Goal: Information Seeking & Learning: Find contact information

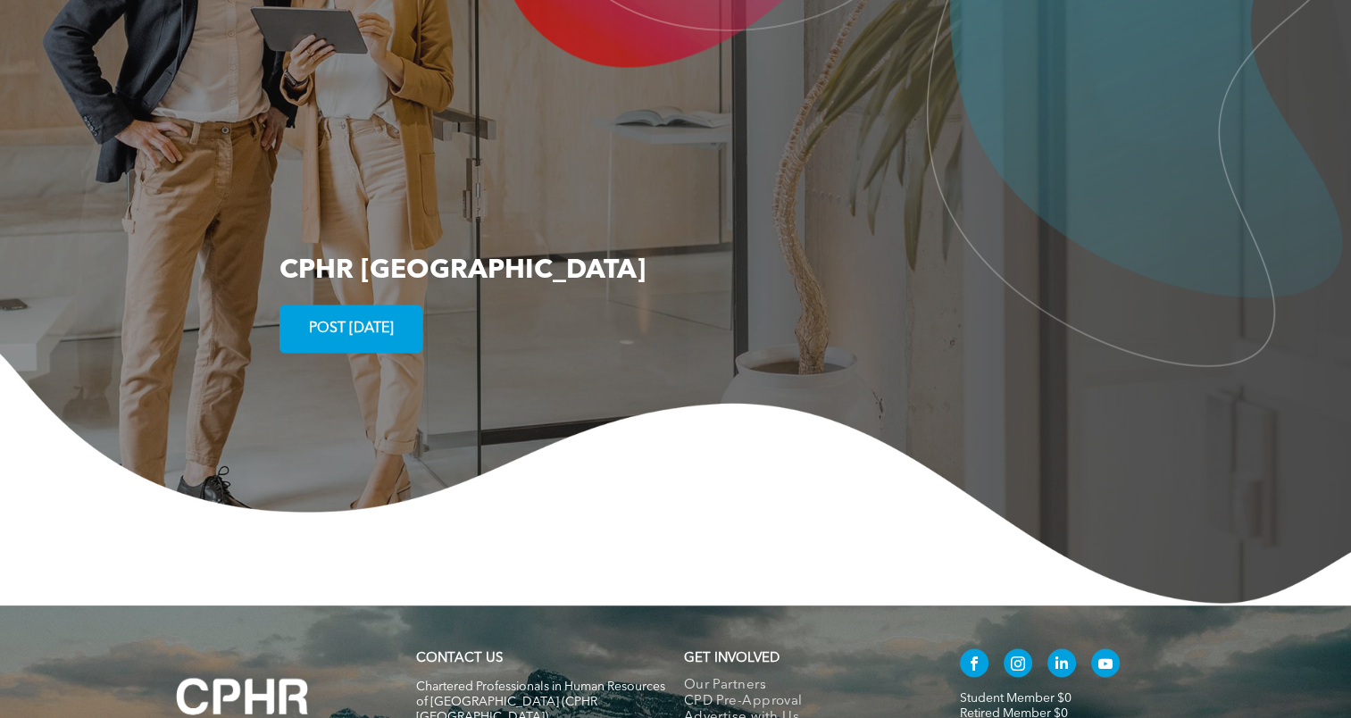
scroll to position [3276, 0]
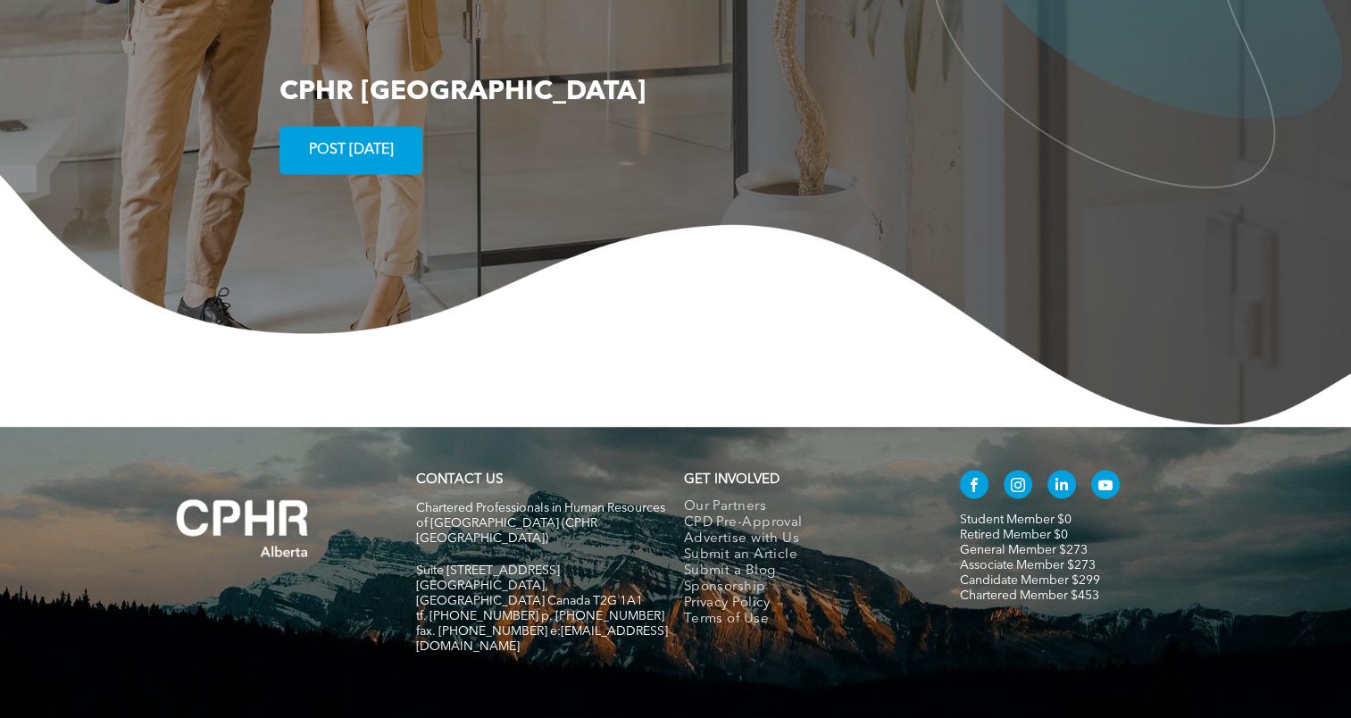
click at [443, 473] on strong "CONTACT US" at bounding box center [459, 479] width 87 height 13
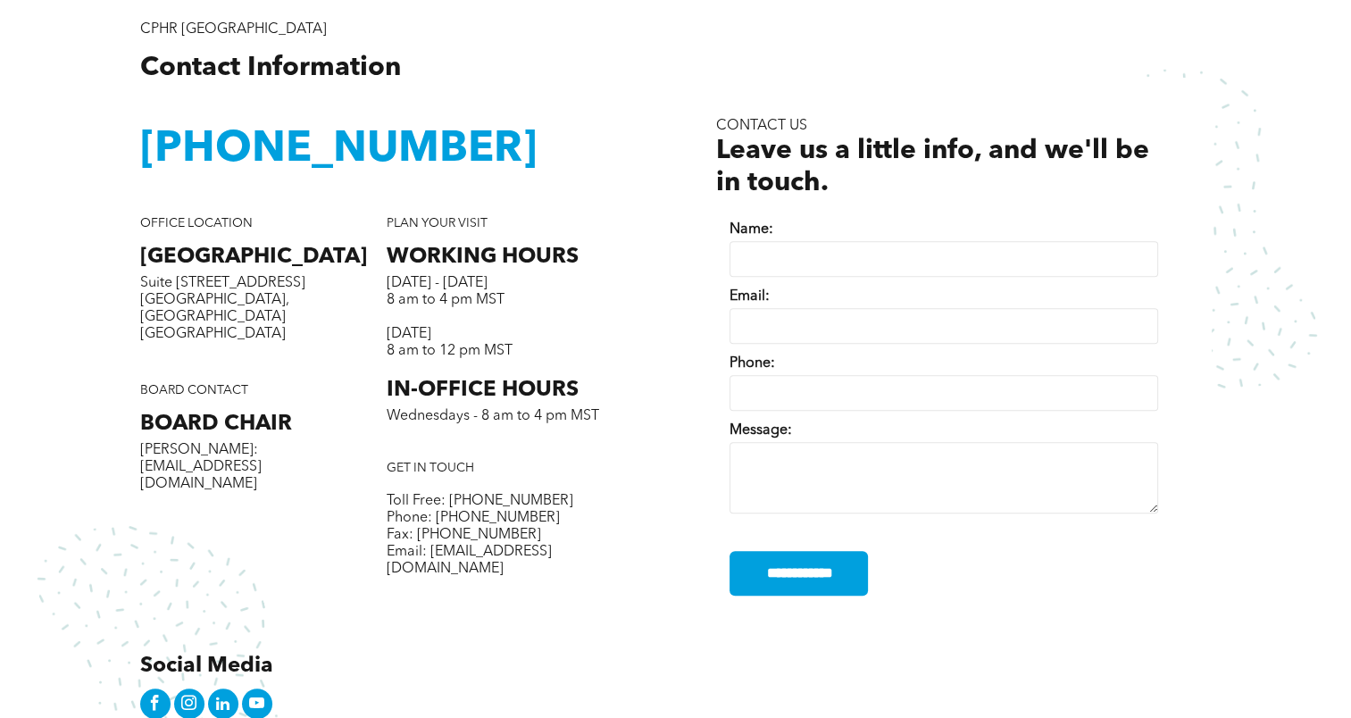
scroll to position [657, 0]
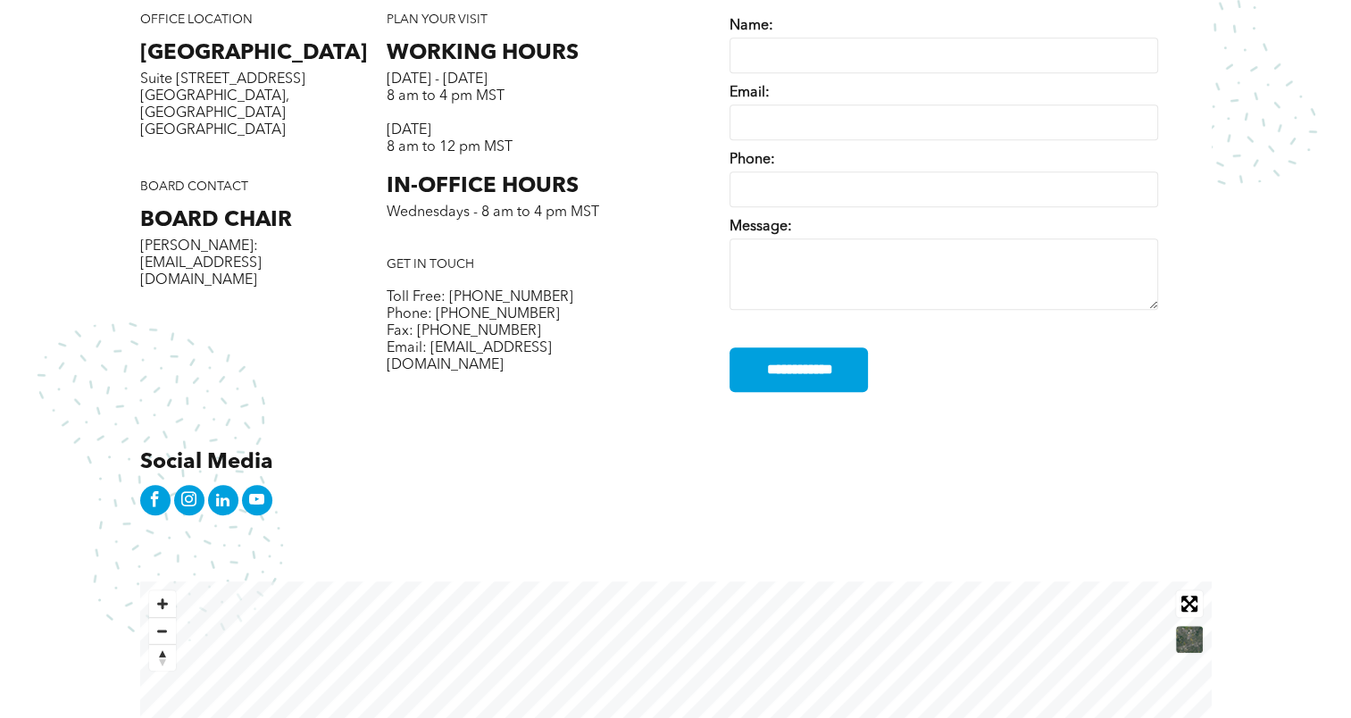
click at [596, 461] on div "CPHR Alberta Contact Information ﻿ 1-800-668-6125 Social Media OFFICE LOCATION …" at bounding box center [408, 169] width 536 height 702
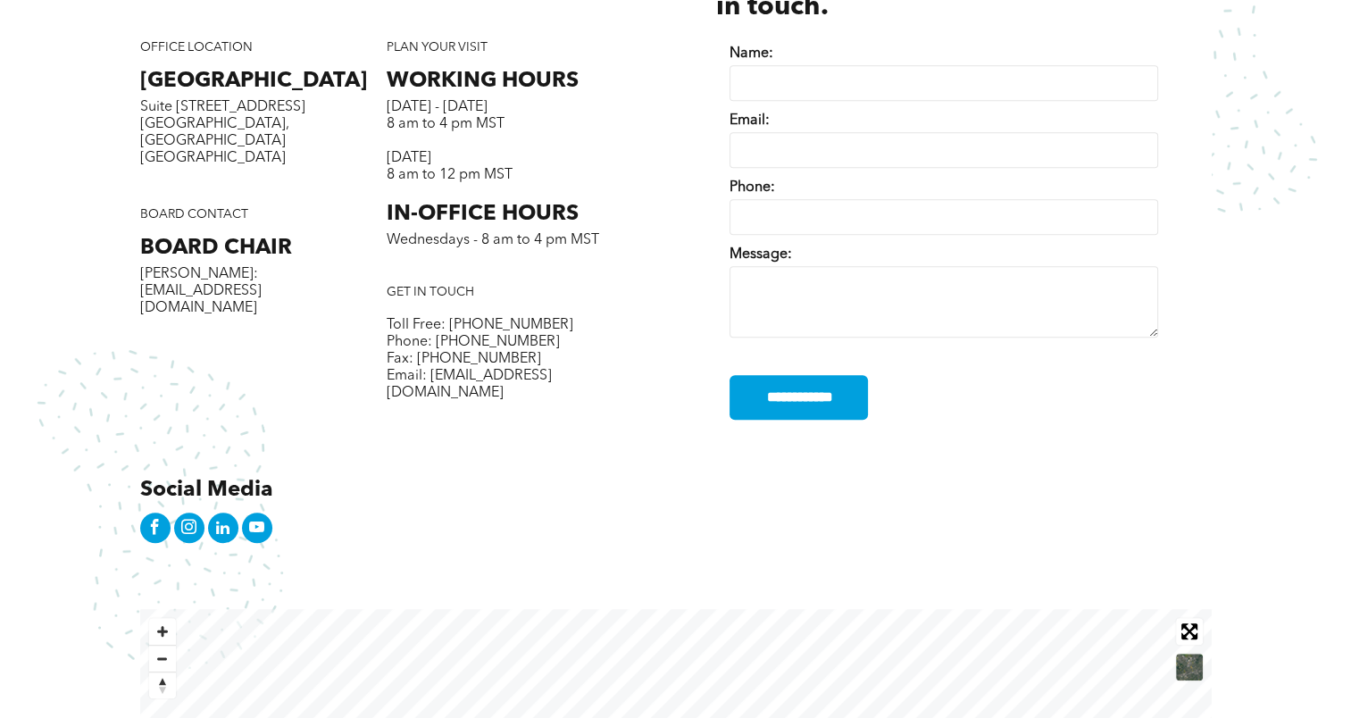
scroll to position [0, 0]
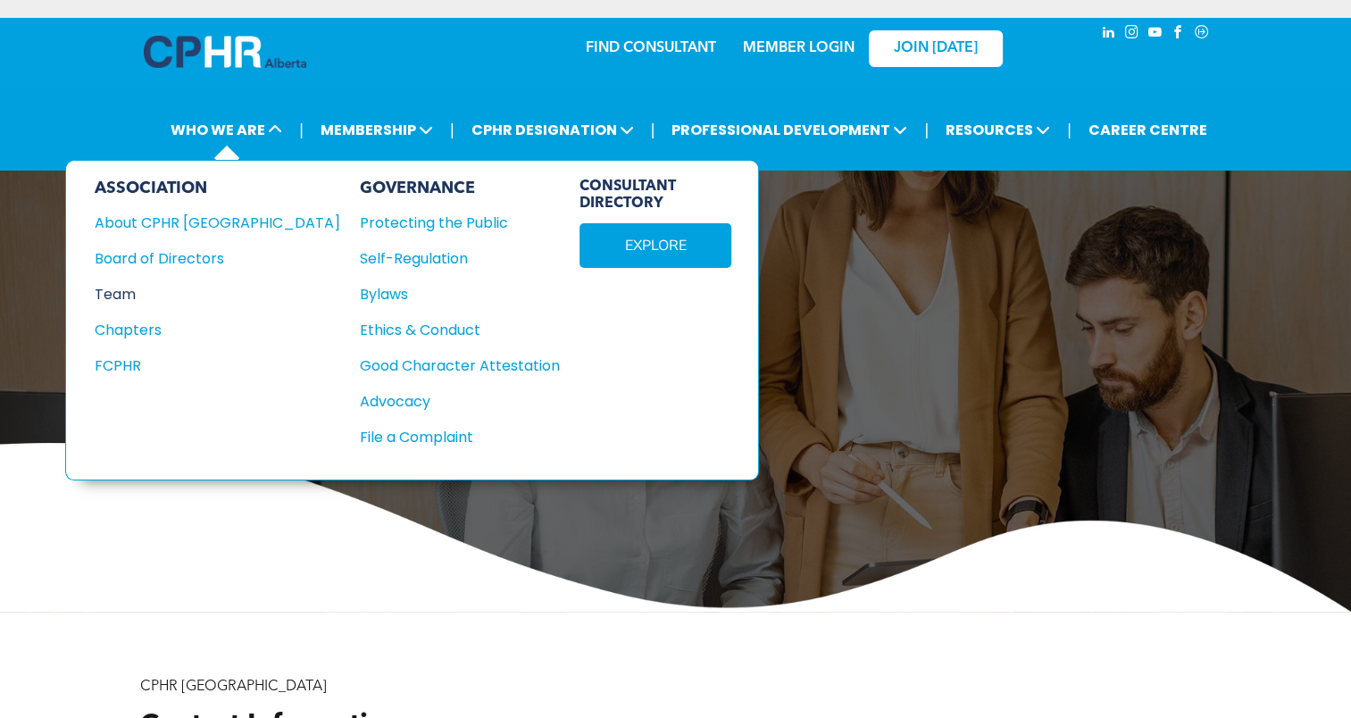
click at [119, 286] on div "Team" at bounding box center [206, 294] width 222 height 22
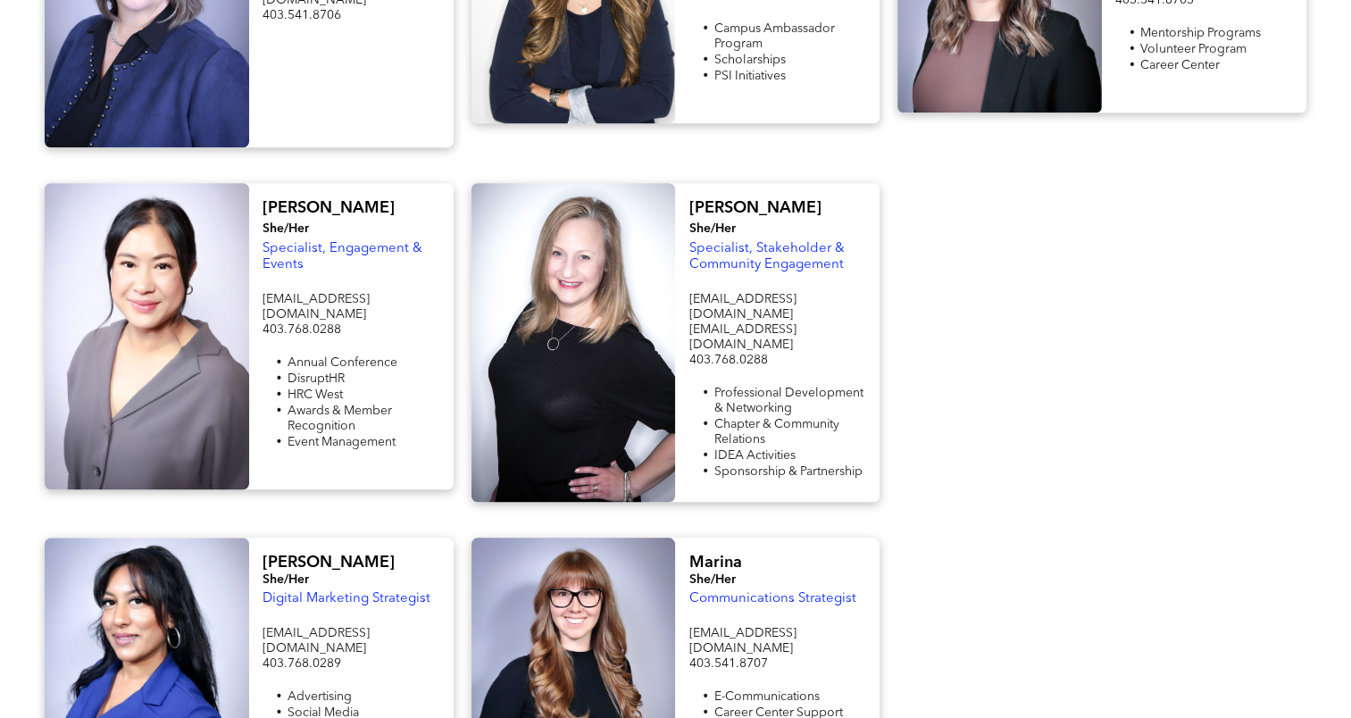
scroll to position [1729, 0]
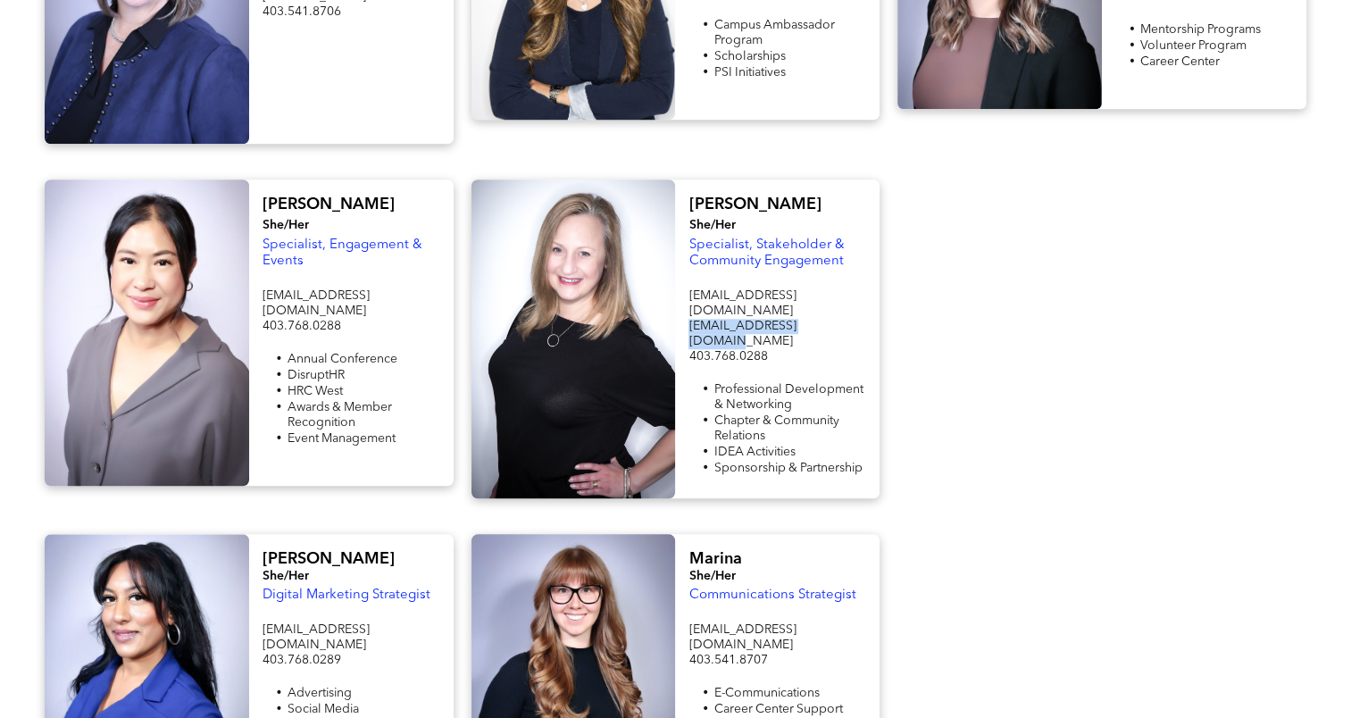
drag, startPoint x: 690, startPoint y: 261, endPoint x: 828, endPoint y: 264, distance: 137.6
click at [828, 319] on p "[EMAIL_ADDRESS][DOMAIN_NAME]" at bounding box center [778, 334] width 178 height 30
click at [1062, 324] on div at bounding box center [1102, 339] width 427 height 319
drag, startPoint x: 689, startPoint y: 261, endPoint x: 825, endPoint y: 263, distance: 136.7
click at [796, 320] on span "[EMAIL_ADDRESS][DOMAIN_NAME]" at bounding box center [742, 334] width 107 height 28
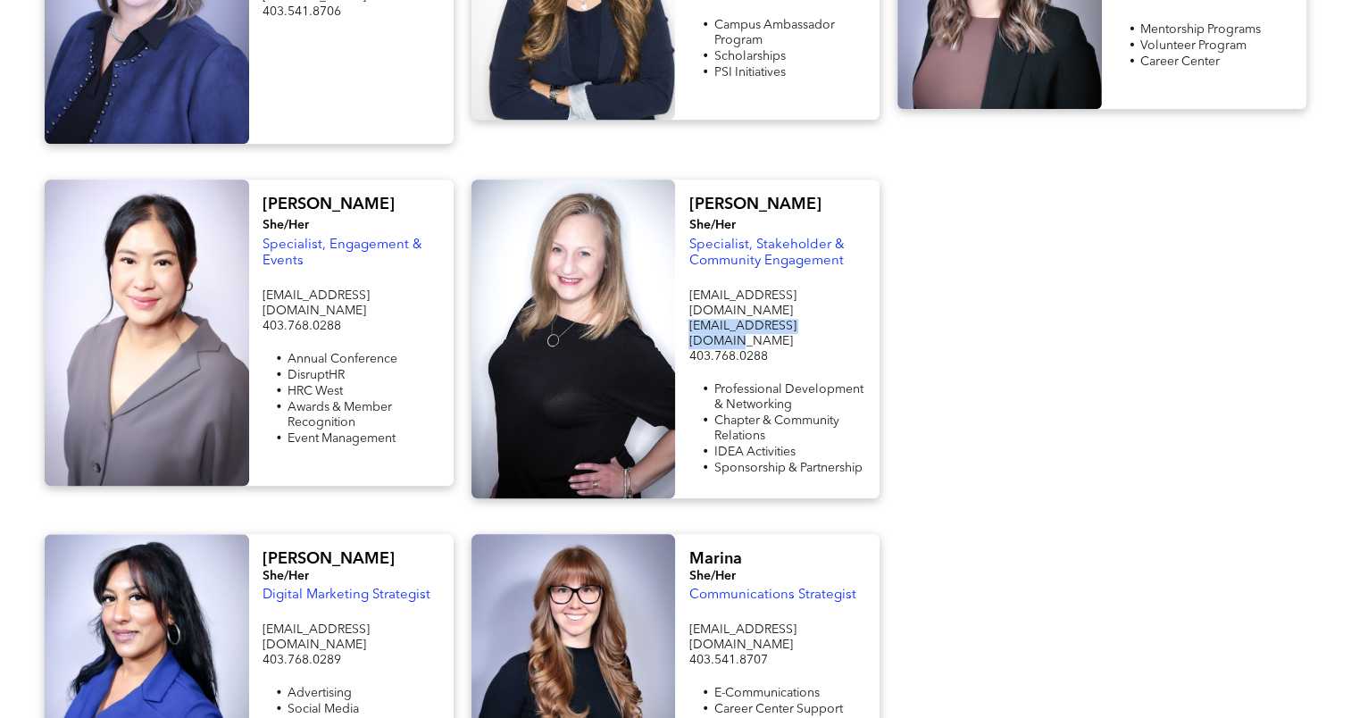
copy span "[EMAIL_ADDRESS][DOMAIN_NAME]"
drag, startPoint x: 689, startPoint y: 547, endPoint x: 813, endPoint y: 550, distance: 124.2
click at [813, 623] on p "[EMAIL_ADDRESS][DOMAIN_NAME]" at bounding box center [778, 638] width 178 height 30
copy span "[EMAIL_ADDRESS][DOMAIN_NAME]"
click at [1080, 345] on div at bounding box center [1102, 339] width 427 height 319
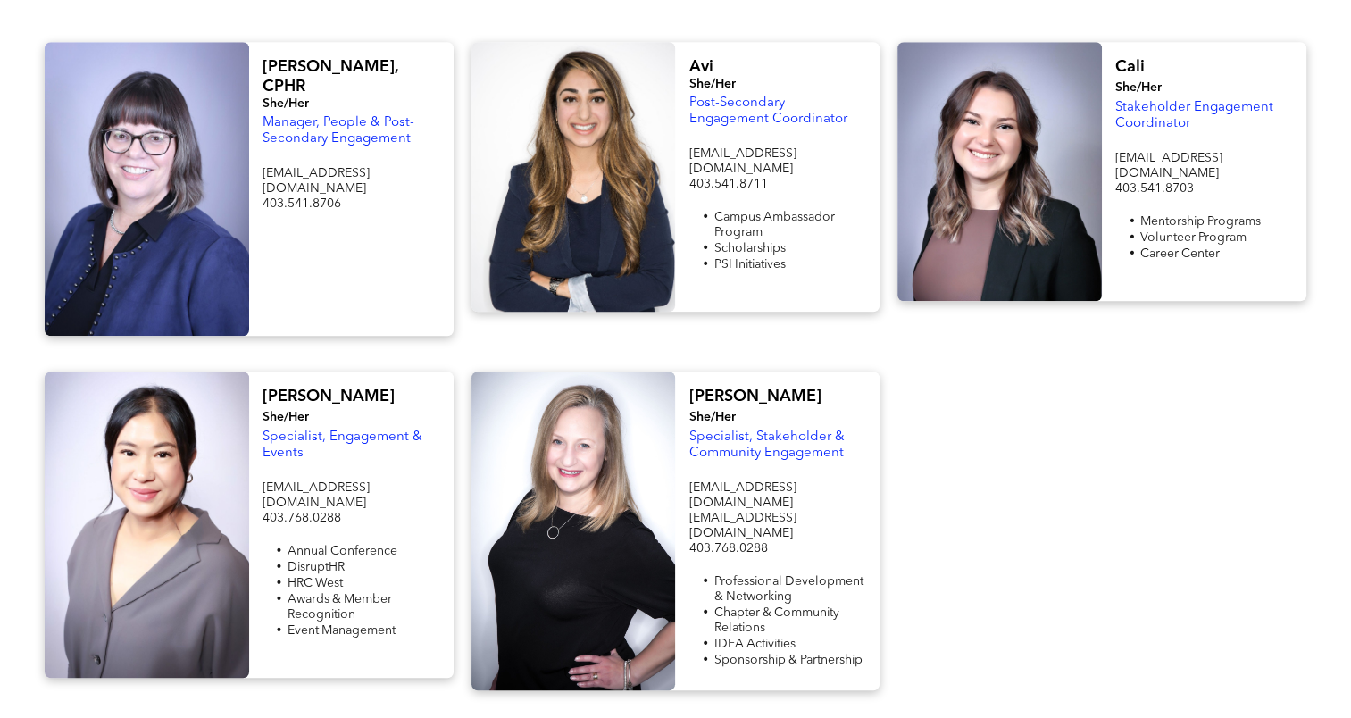
scroll to position [1520, 0]
